Goal: Navigation & Orientation: Find specific page/section

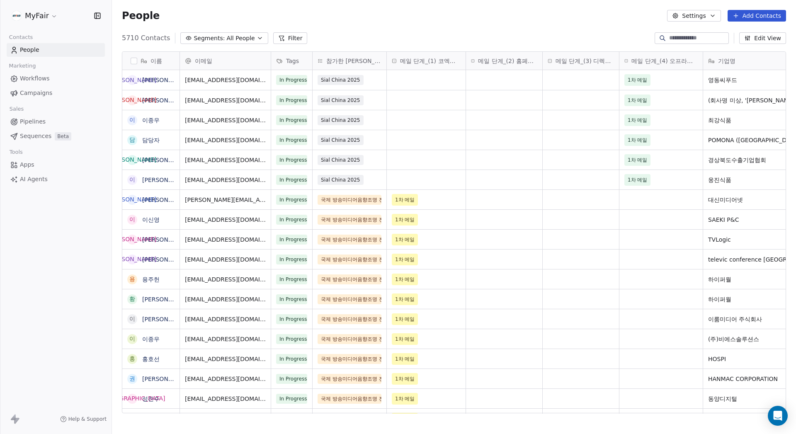
scroll to position [376, 678]
click at [48, 81] on span "Workflows" at bounding box center [35, 78] width 30 height 9
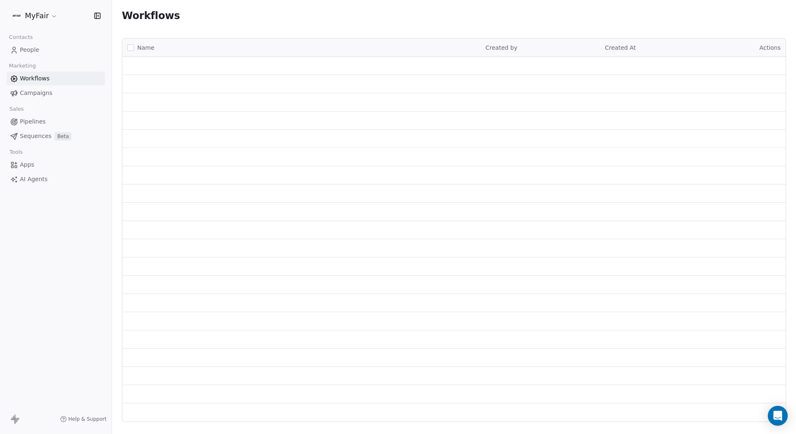
click at [48, 95] on span "Campaigns" at bounding box center [36, 93] width 32 height 9
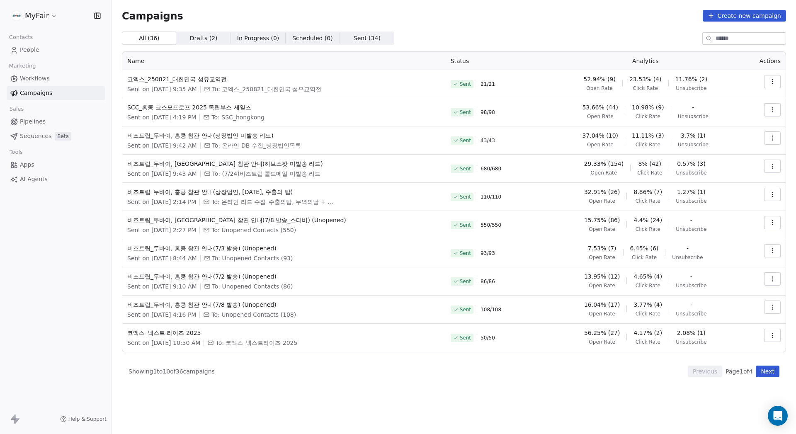
click at [771, 372] on button "Next" at bounding box center [768, 372] width 24 height 12
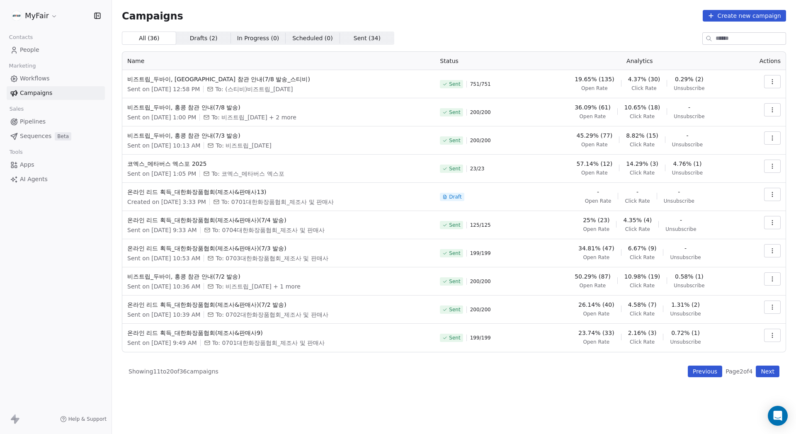
click at [771, 372] on button "Next" at bounding box center [768, 372] width 24 height 12
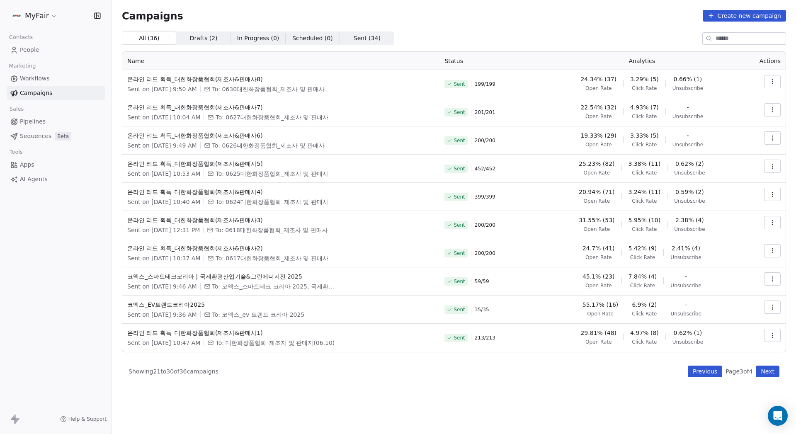
click at [771, 372] on button "Next" at bounding box center [768, 372] width 24 height 12
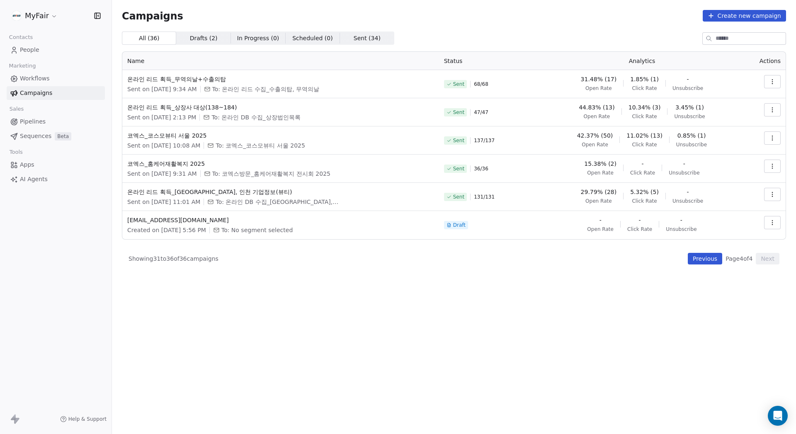
click at [455, 27] on div "Campaigns Create new campaign All ( 36 ) All ( 36 ) Drafts ( 2 ) Drafts ( 2 ) I…" at bounding box center [454, 185] width 664 height 351
